Goal: Information Seeking & Learning: Find specific page/section

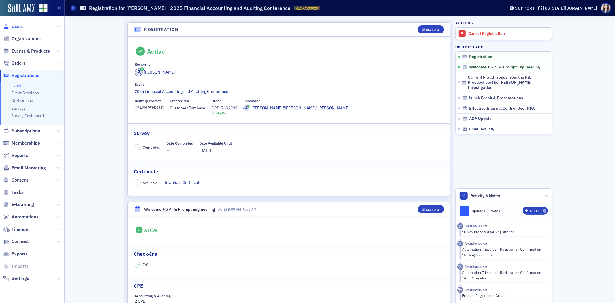
click at [16, 27] on span "Users" at bounding box center [18, 26] width 12 height 6
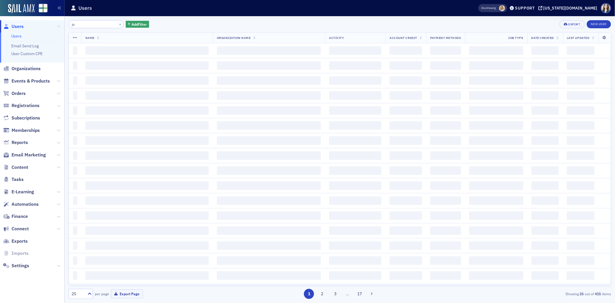
type input "j"
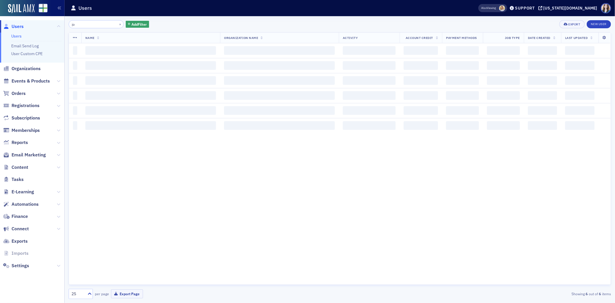
type input "j"
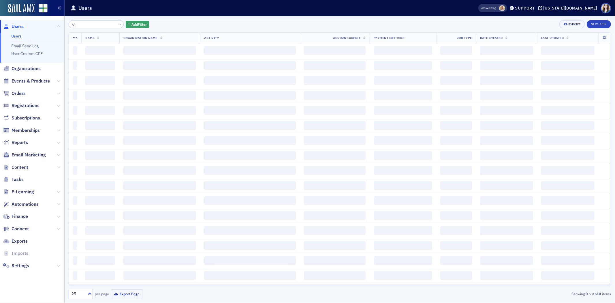
type input "k"
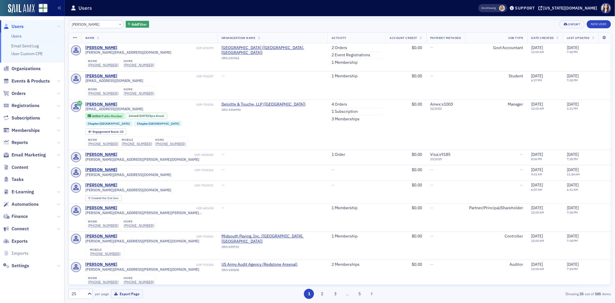
click at [189, 21] on div "[PERSON_NAME] × Add Filter Export New User" at bounding box center [340, 24] width 543 height 8
click at [91, 22] on input "[PERSON_NAME]" at bounding box center [96, 24] width 55 height 8
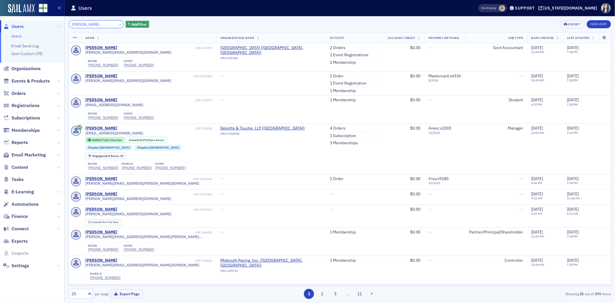
type input "[PERSON_NAME]"
click at [169, 19] on div "[PERSON_NAME] × Add Filter Export New User Name Organization Name Activity Acco…" at bounding box center [340, 159] width 543 height 287
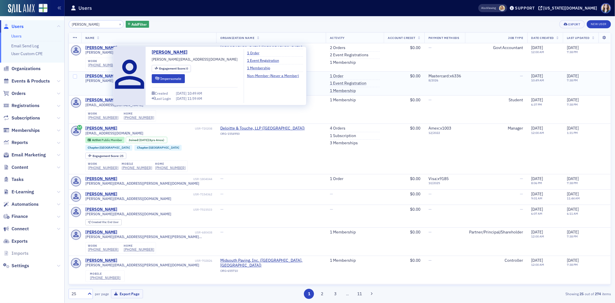
click at [100, 76] on div "[PERSON_NAME]" at bounding box center [101, 76] width 32 height 5
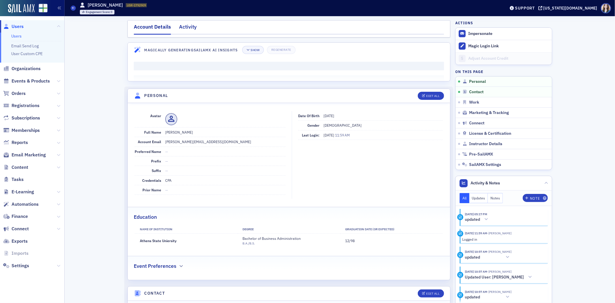
click at [186, 27] on div "Activity" at bounding box center [188, 28] width 18 height 11
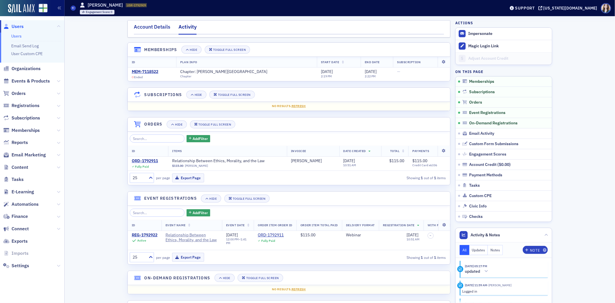
click at [145, 25] on div "Account Details" at bounding box center [152, 28] width 37 height 11
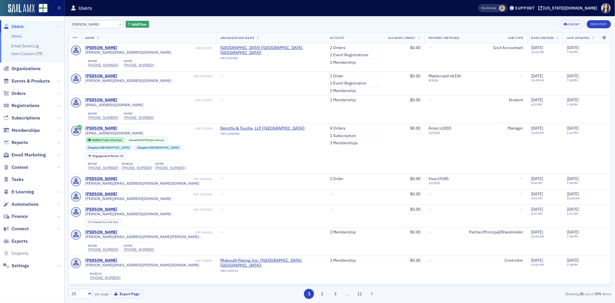
click at [174, 18] on div "[PERSON_NAME] × Add Filter Export New User Name Organization Name Activity Acco…" at bounding box center [340, 159] width 543 height 287
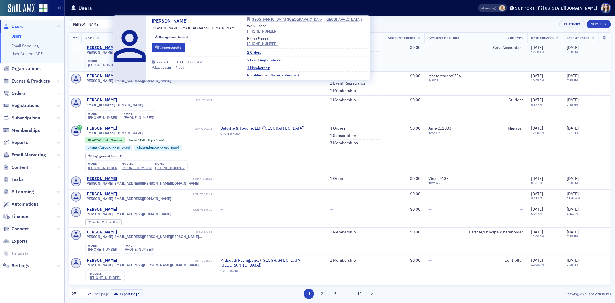
click at [103, 45] on div "[PERSON_NAME]" at bounding box center [101, 47] width 32 height 5
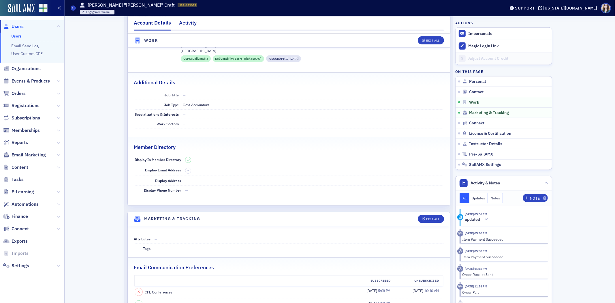
click at [186, 20] on div "Activity" at bounding box center [188, 24] width 18 height 11
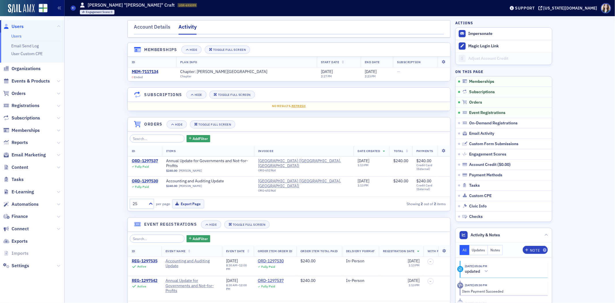
click at [145, 34] on div at bounding box center [289, 34] width 310 height 1
click at [145, 30] on div "Account Details" at bounding box center [152, 28] width 37 height 11
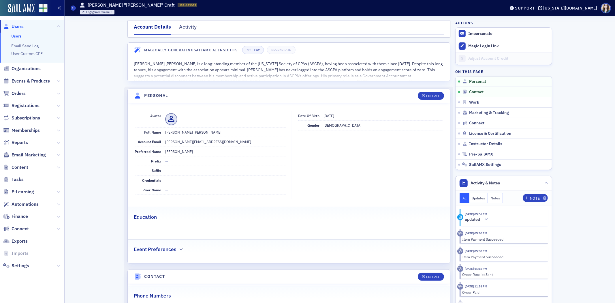
click at [128, 28] on div "Account Details Activity" at bounding box center [289, 28] width 323 height 17
click at [128, 22] on div "Account Details Activity" at bounding box center [289, 28] width 323 height 17
